Goal: Contribute content: Add original content to the website for others to see

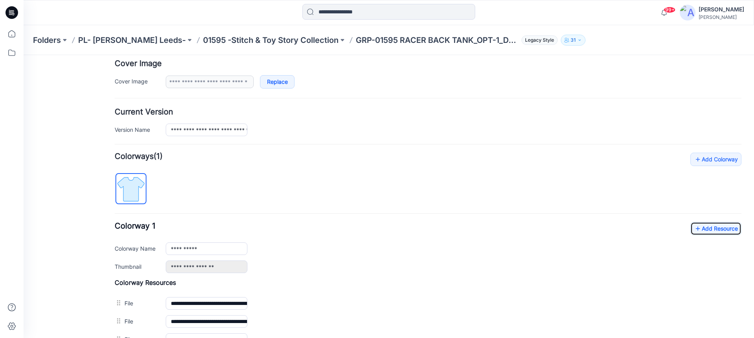
scroll to position [110, 0]
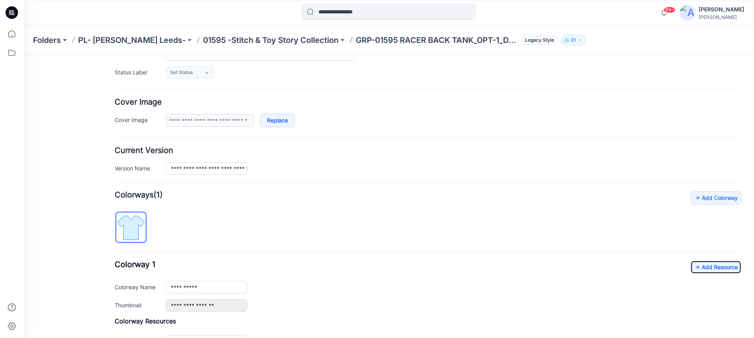
click at [14, 10] on icon at bounding box center [12, 12] width 13 height 13
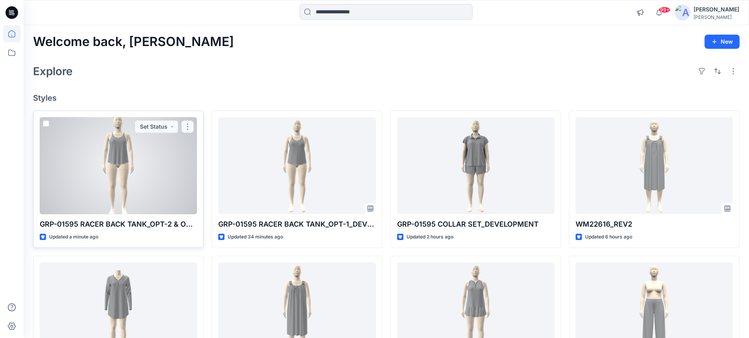
click at [186, 130] on button "button" at bounding box center [187, 126] width 13 height 13
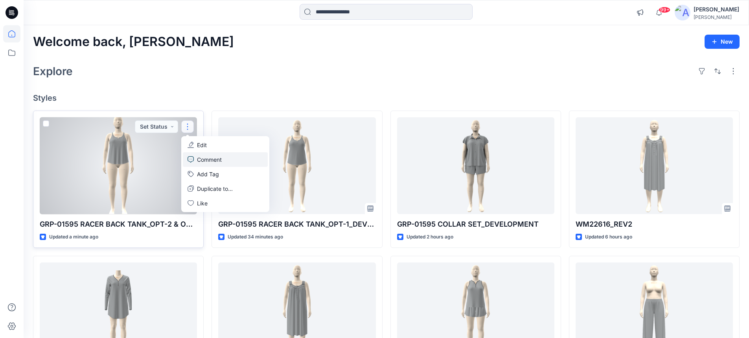
click at [202, 159] on p "Comment" at bounding box center [209, 159] width 25 height 8
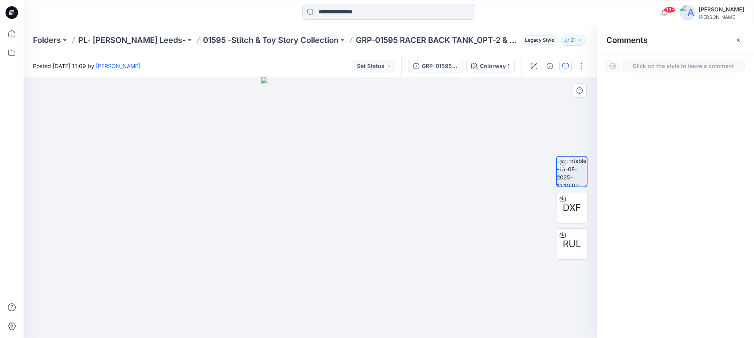
click at [311, 166] on div "1" at bounding box center [311, 207] width 574 height 261
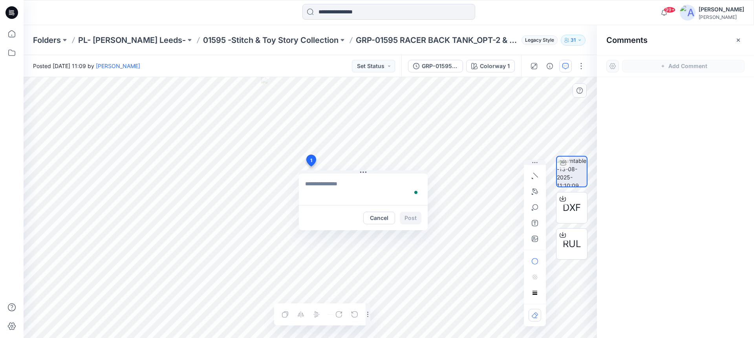
type textarea "**********"
click at [414, 218] on button "Post" at bounding box center [411, 217] width 22 height 13
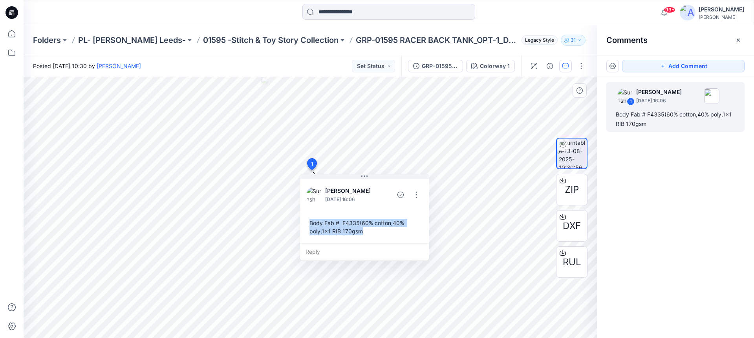
drag, startPoint x: 311, startPoint y: 224, endPoint x: 363, endPoint y: 231, distance: 53.2
click at [363, 231] on div "Body Fab # F4335(60% cotton,40% poly,1x1 RIB 170gsm" at bounding box center [364, 226] width 116 height 23
copy div "Body Fab # F4335(60% cotton,40% poly,1x1 RIB 170gsm"
click at [244, 39] on p "01595 -Stitch & Toy Story Collection" at bounding box center [271, 40] width 136 height 11
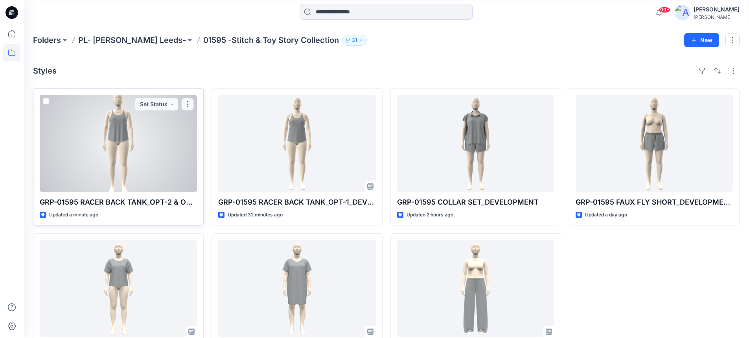
click at [192, 104] on button "button" at bounding box center [187, 104] width 13 height 13
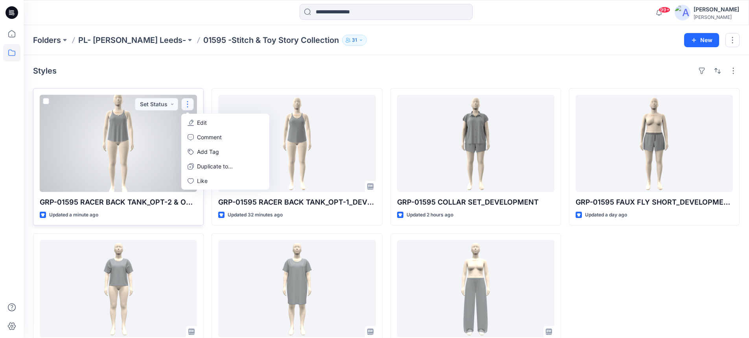
click at [202, 122] on p "Edit" at bounding box center [202, 122] width 10 height 8
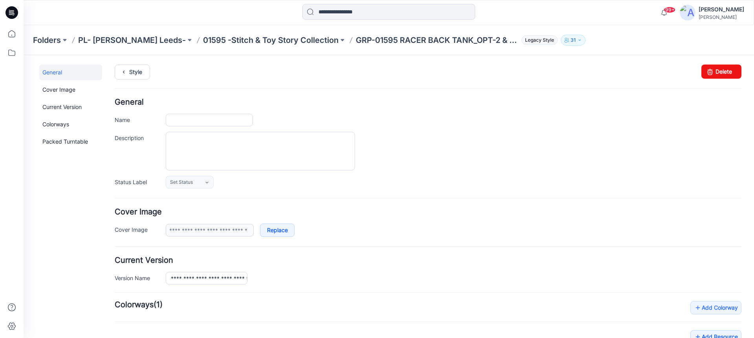
type input "**********"
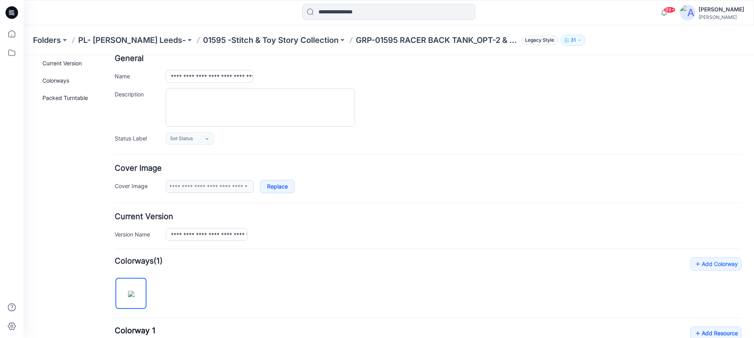
scroll to position [118, 0]
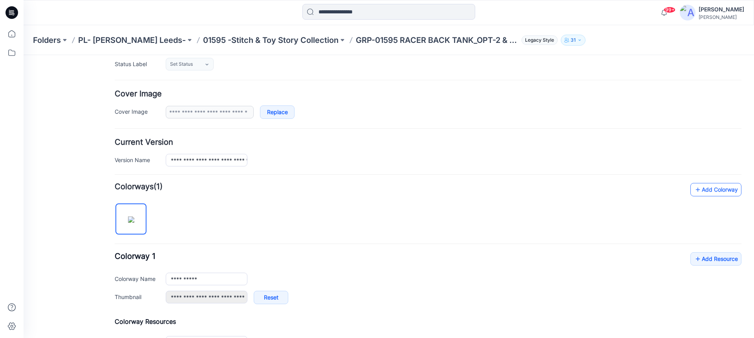
click at [699, 190] on link "Add Colorway" at bounding box center [716, 189] width 51 height 13
type input "**********"
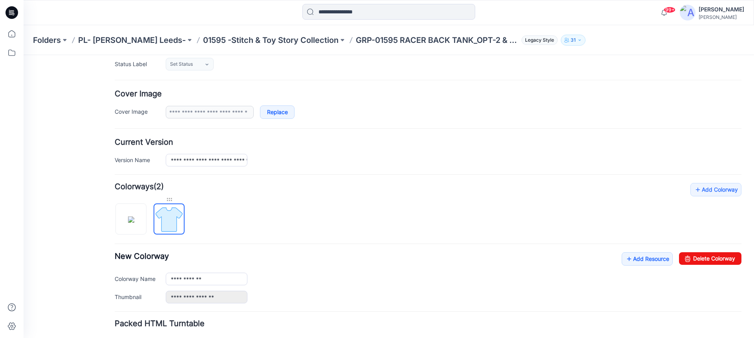
click at [171, 199] on div at bounding box center [169, 199] width 31 height 8
click at [132, 221] on img at bounding box center [131, 219] width 6 height 6
type input "**********"
click at [169, 210] on img at bounding box center [168, 218] width 29 height 29
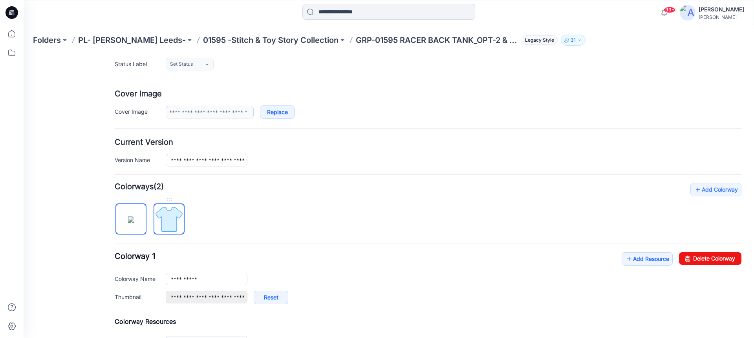
type input "**********"
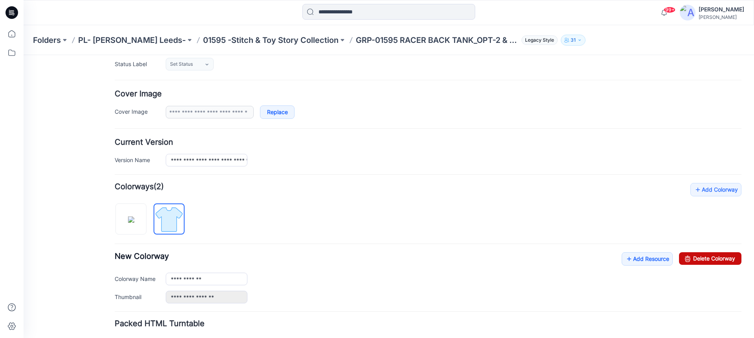
click at [698, 257] on link "Delete Colorway" at bounding box center [710, 258] width 62 height 13
type input "**********"
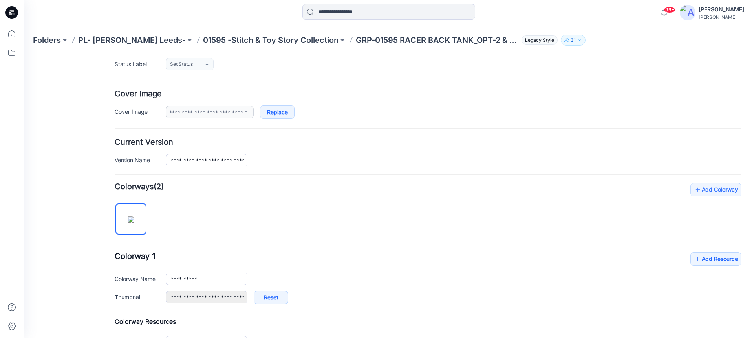
click at [134, 216] on img at bounding box center [131, 219] width 6 height 6
click at [711, 262] on link "Add Resource" at bounding box center [716, 258] width 51 height 13
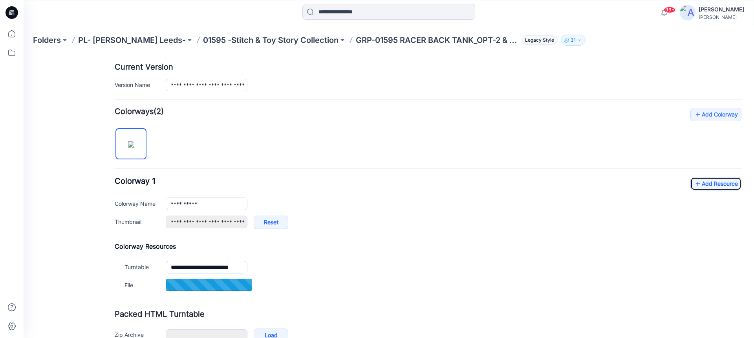
scroll to position [196, 0]
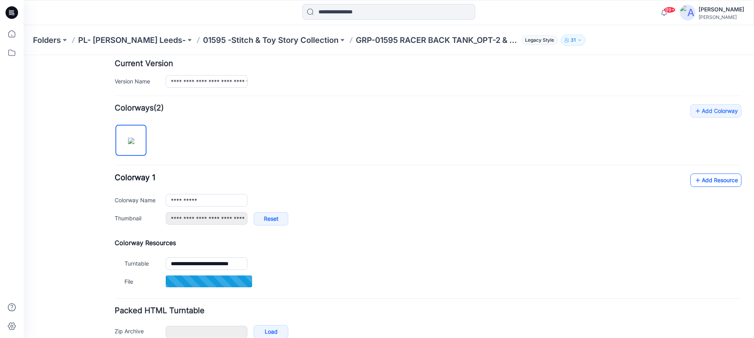
click at [703, 182] on link "Add Resource" at bounding box center [716, 179] width 51 height 13
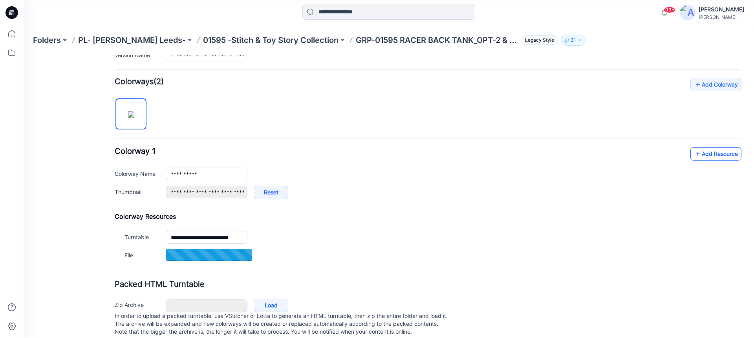
scroll to position [236, 0]
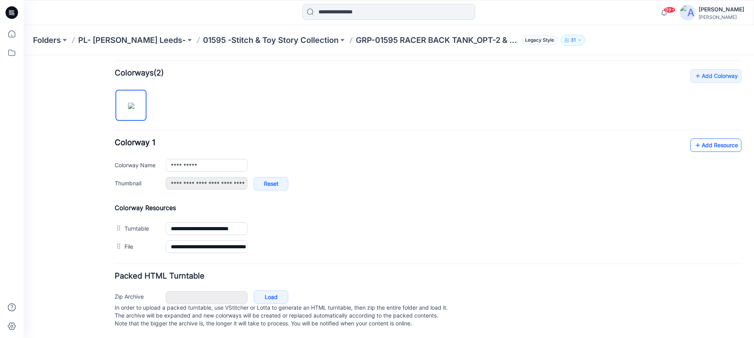
click at [697, 141] on link "Add Resource" at bounding box center [716, 144] width 51 height 13
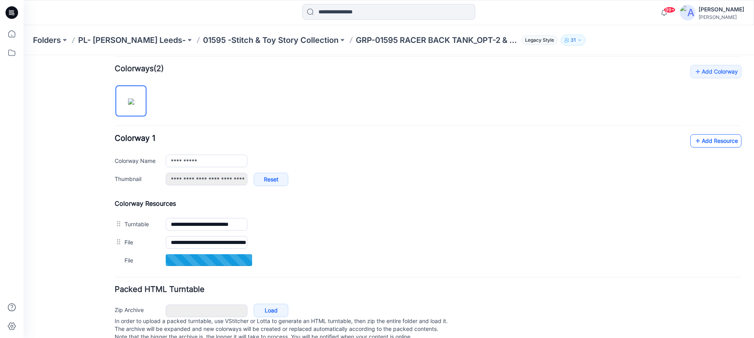
click at [709, 138] on link "Add Resource" at bounding box center [716, 140] width 51 height 13
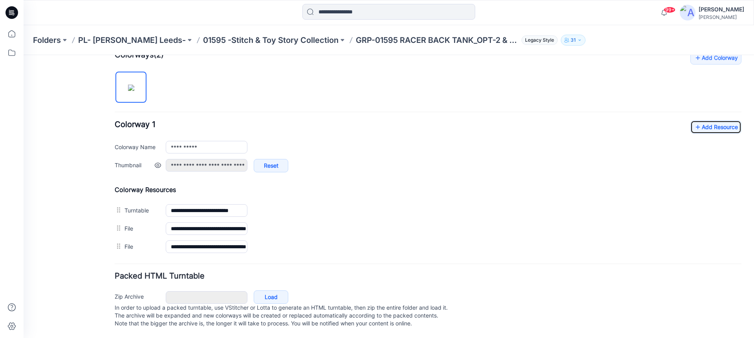
scroll to position [257, 0]
click at [711, 122] on link "Add Resource" at bounding box center [716, 126] width 51 height 13
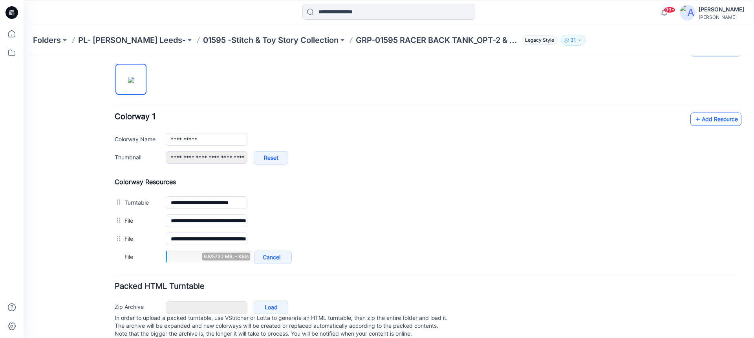
click at [701, 117] on link "Add Resource" at bounding box center [716, 118] width 51 height 13
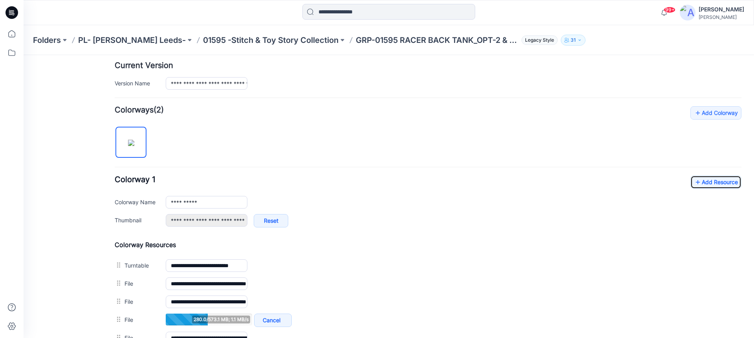
scroll to position [254, 0]
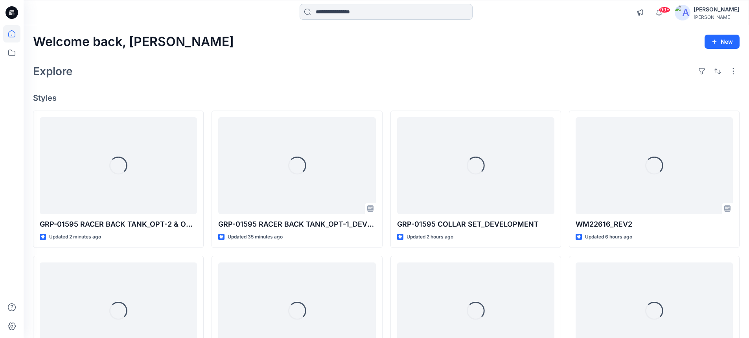
click at [415, 14] on input at bounding box center [385, 12] width 173 height 16
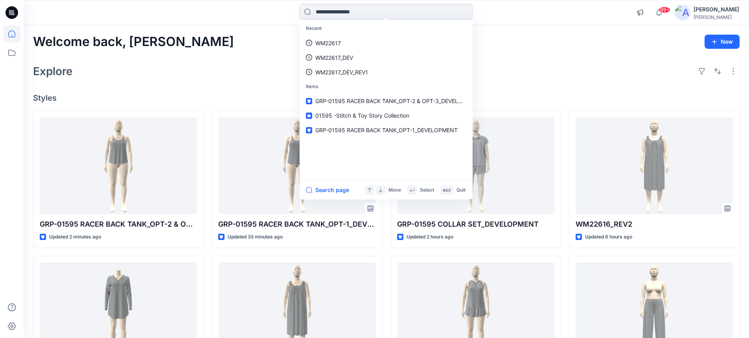
paste input "**********"
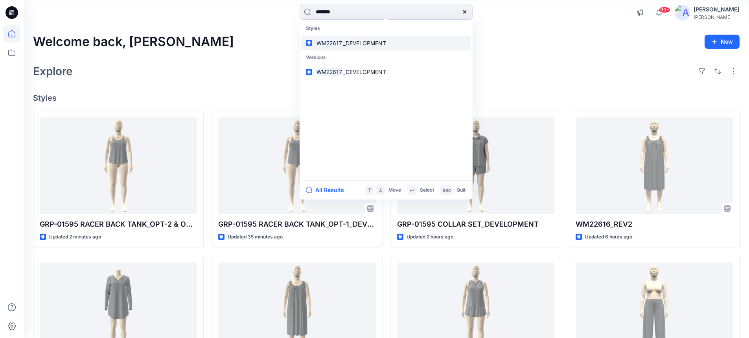
type input "*******"
click at [360, 41] on span "_DEVELOPMENT" at bounding box center [364, 43] width 43 height 7
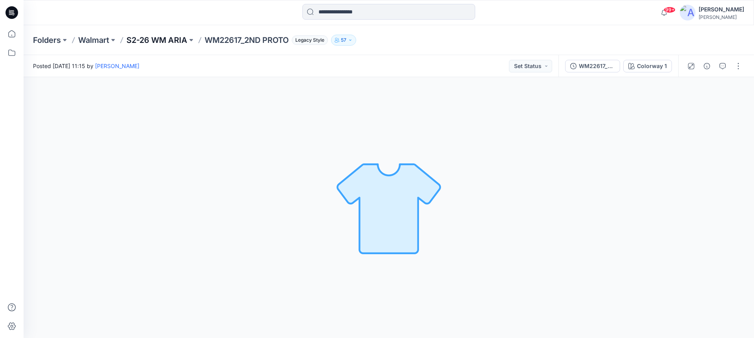
click at [174, 42] on p "S2-26 WM ARIA" at bounding box center [157, 40] width 61 height 11
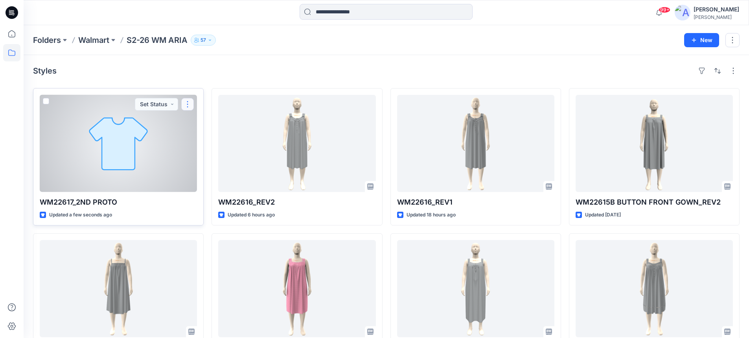
click at [187, 105] on button "button" at bounding box center [187, 104] width 13 height 13
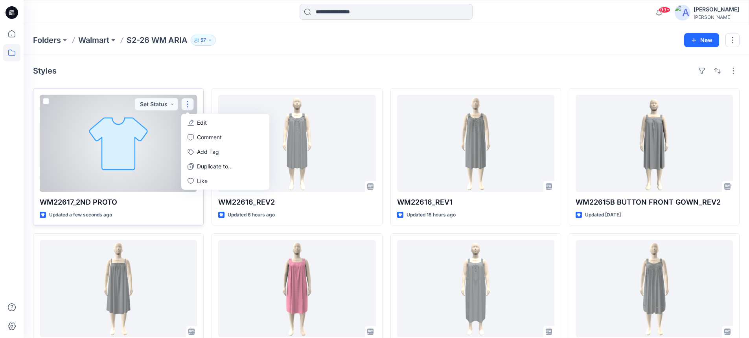
click at [197, 122] on p "Edit" at bounding box center [202, 122] width 10 height 8
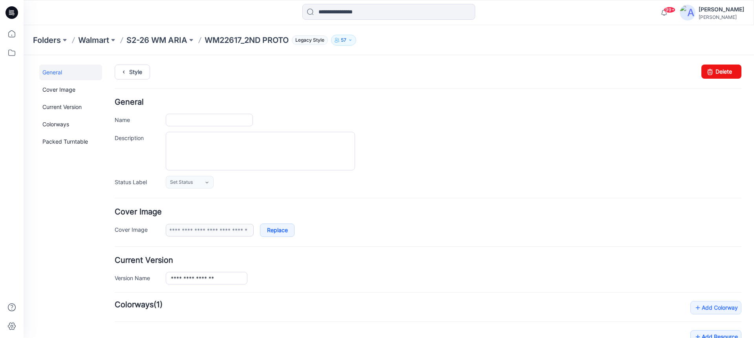
type input "**********"
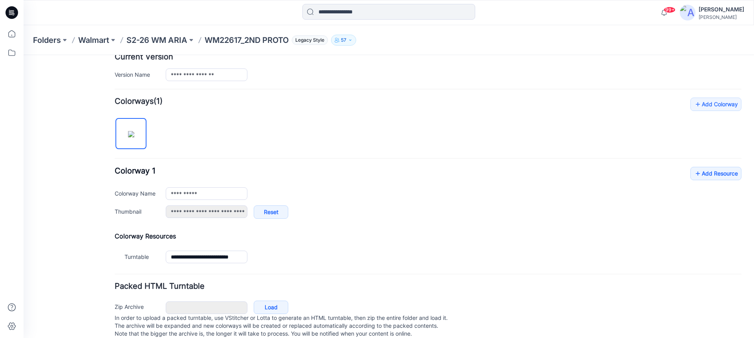
scroll to position [221, 0]
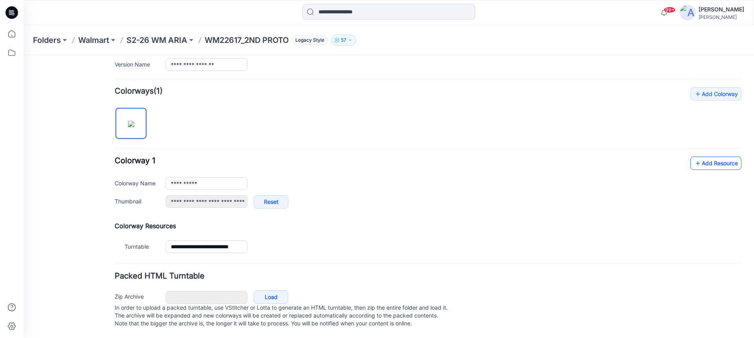
click at [708, 158] on link "Add Resource" at bounding box center [716, 162] width 51 height 13
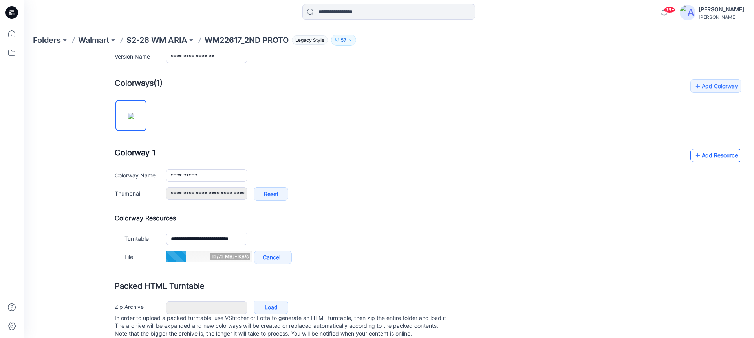
click at [708, 156] on link "Add Resource" at bounding box center [716, 155] width 51 height 13
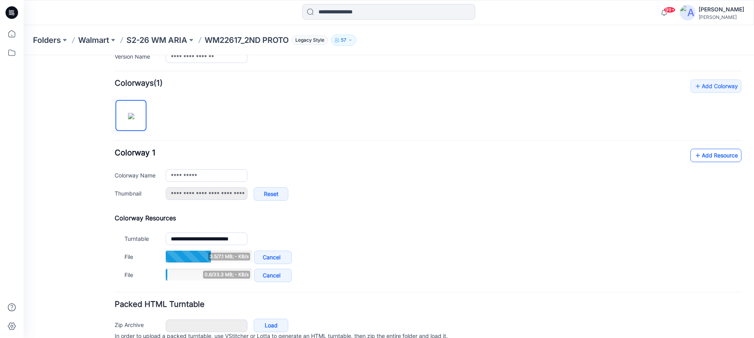
click at [702, 156] on link "Add Resource" at bounding box center [716, 155] width 51 height 13
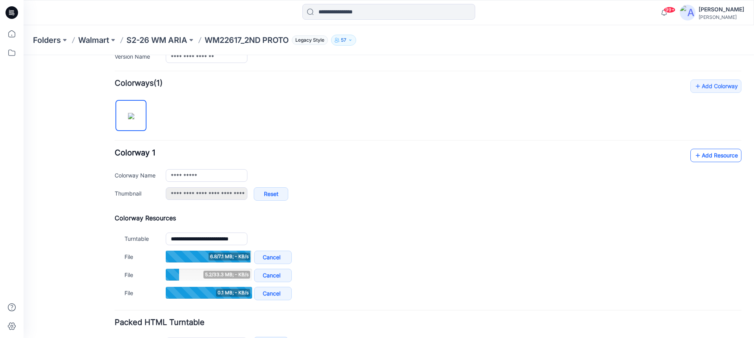
click at [706, 154] on link "Add Resource" at bounding box center [716, 155] width 51 height 13
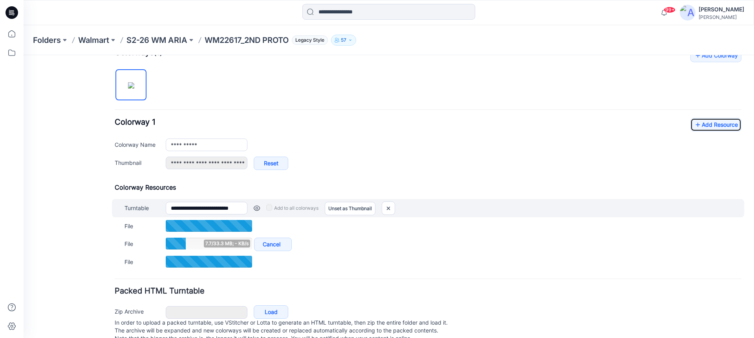
scroll to position [261, 0]
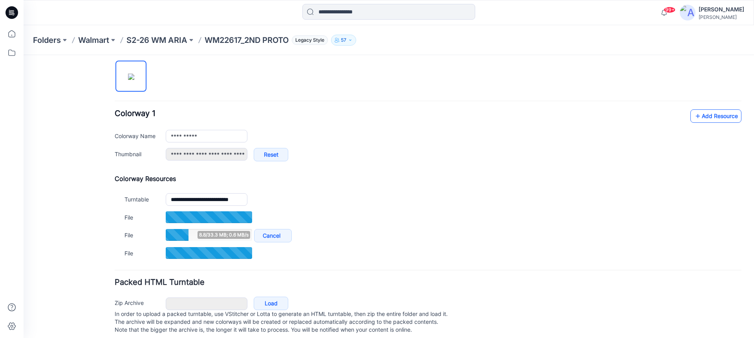
click at [706, 119] on link "Add Resource" at bounding box center [716, 115] width 51 height 13
click at [699, 119] on link "Add Resource" at bounding box center [716, 115] width 51 height 13
